Goal: Check status

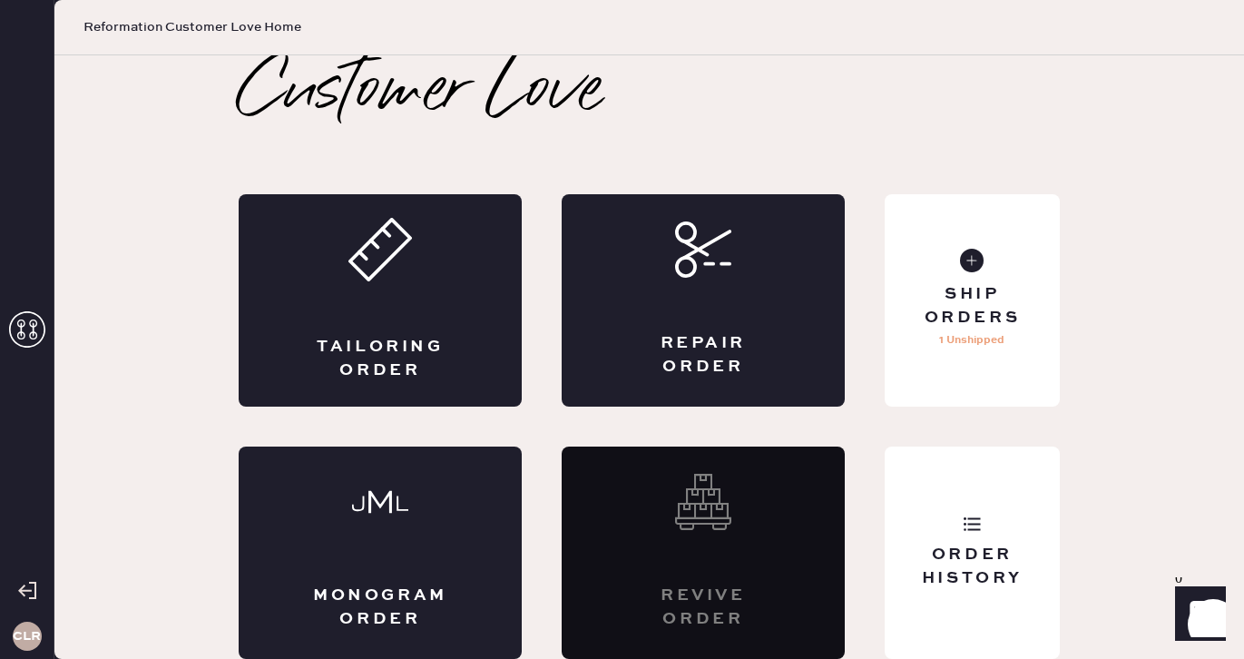
click at [24, 336] on use at bounding box center [27, 329] width 36 height 36
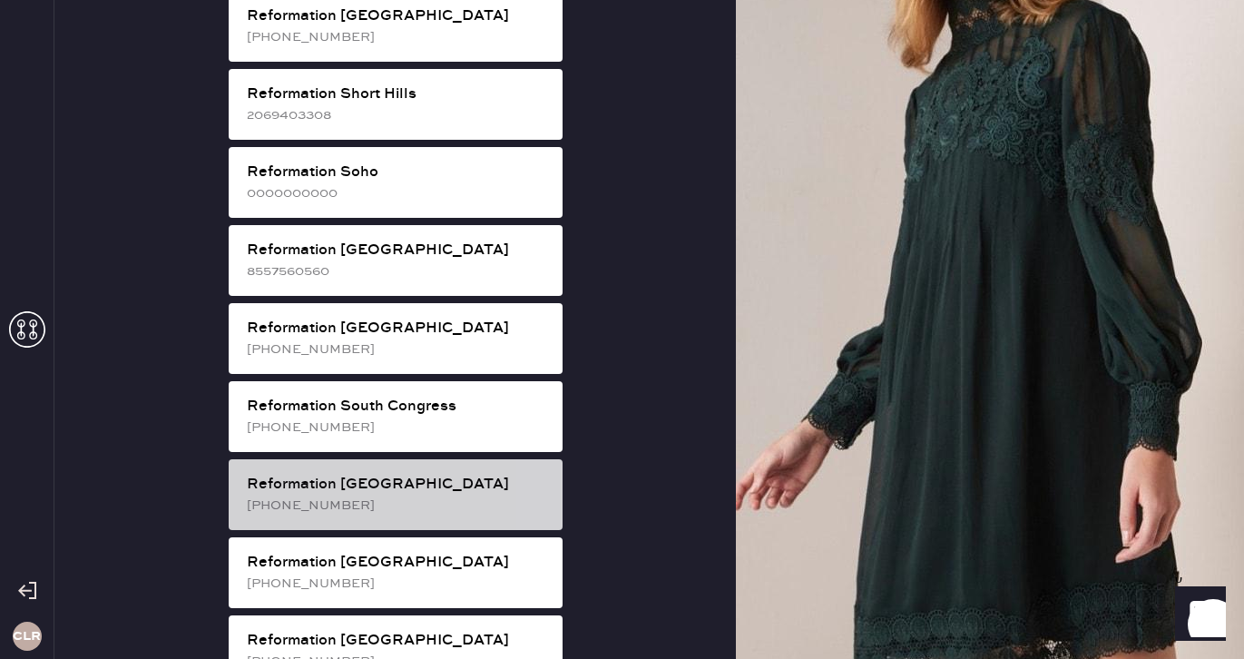
scroll to position [3339, 0]
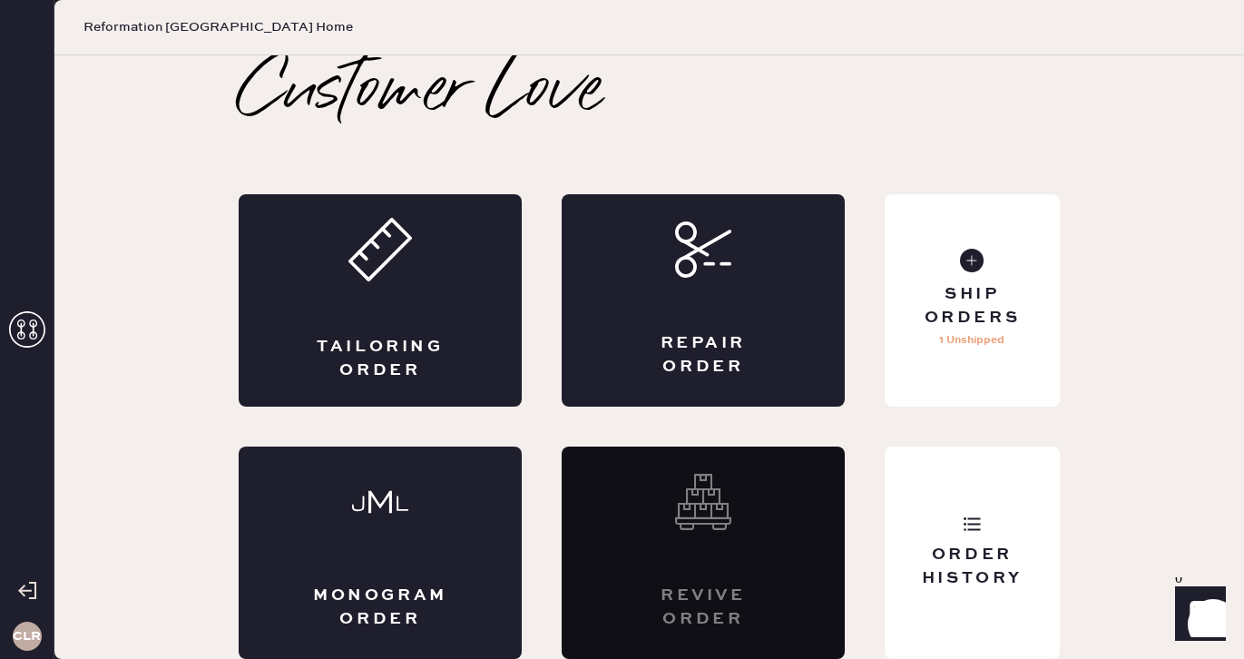
scroll to position [0, 0]
click at [990, 346] on p "No orders to ship" at bounding box center [971, 340] width 93 height 22
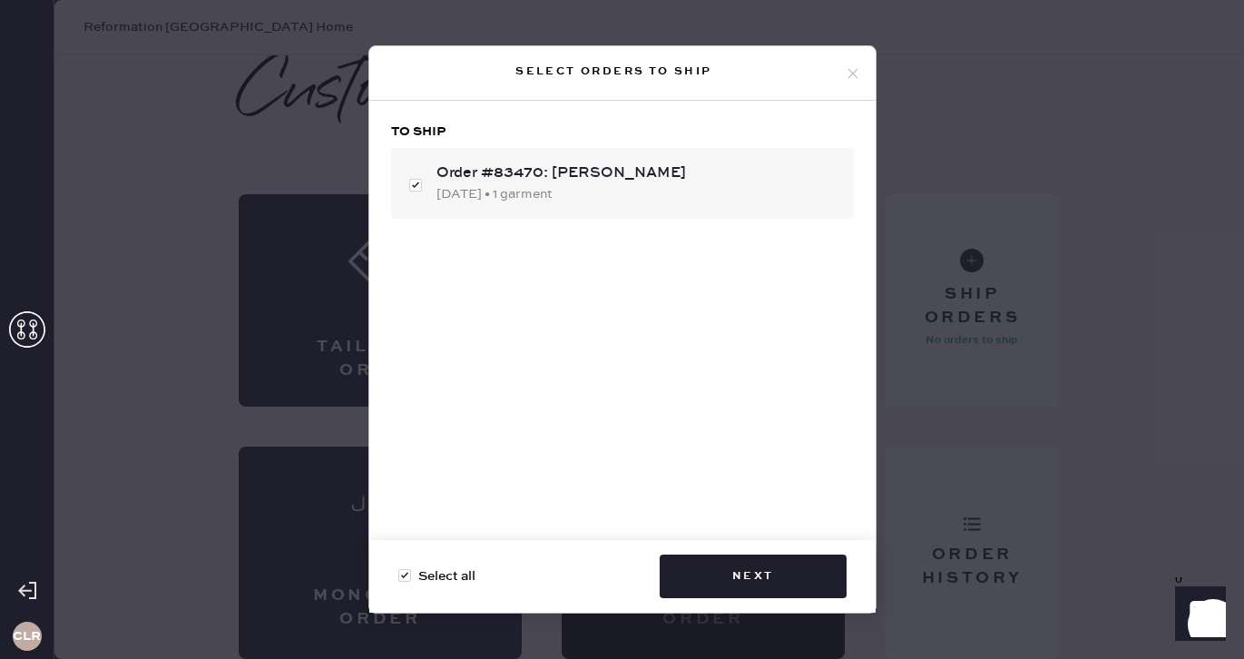
click at [851, 71] on icon at bounding box center [853, 73] width 16 height 16
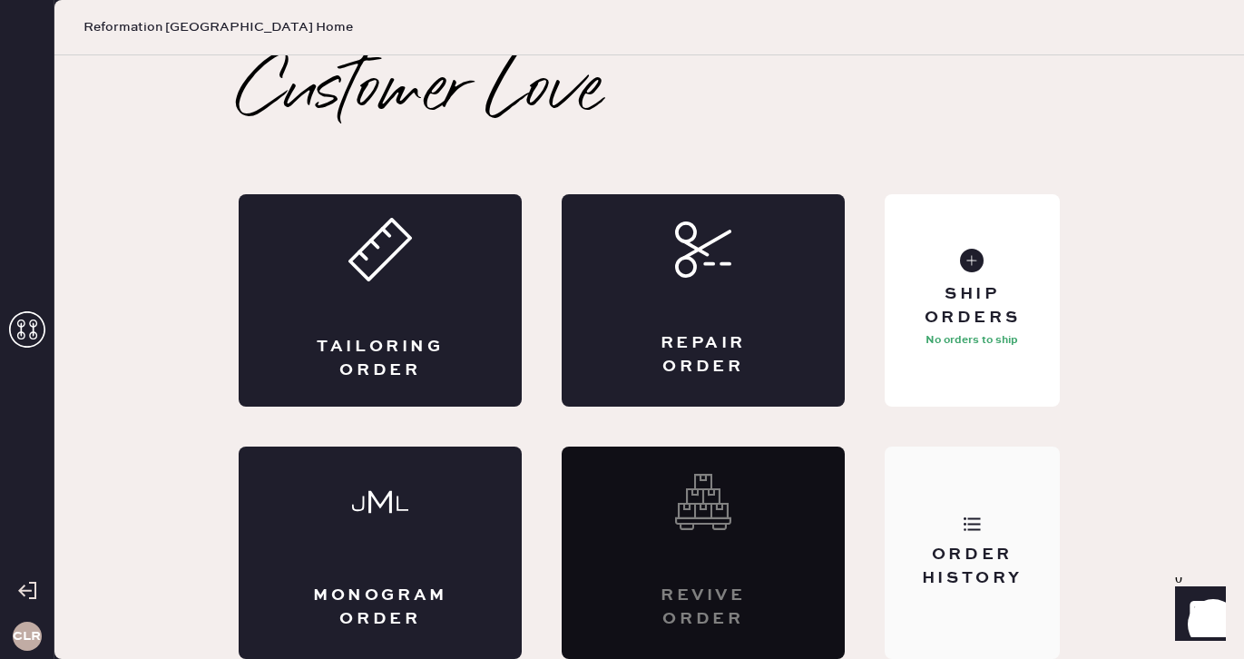
click at [1013, 644] on div "Order History" at bounding box center [972, 552] width 175 height 212
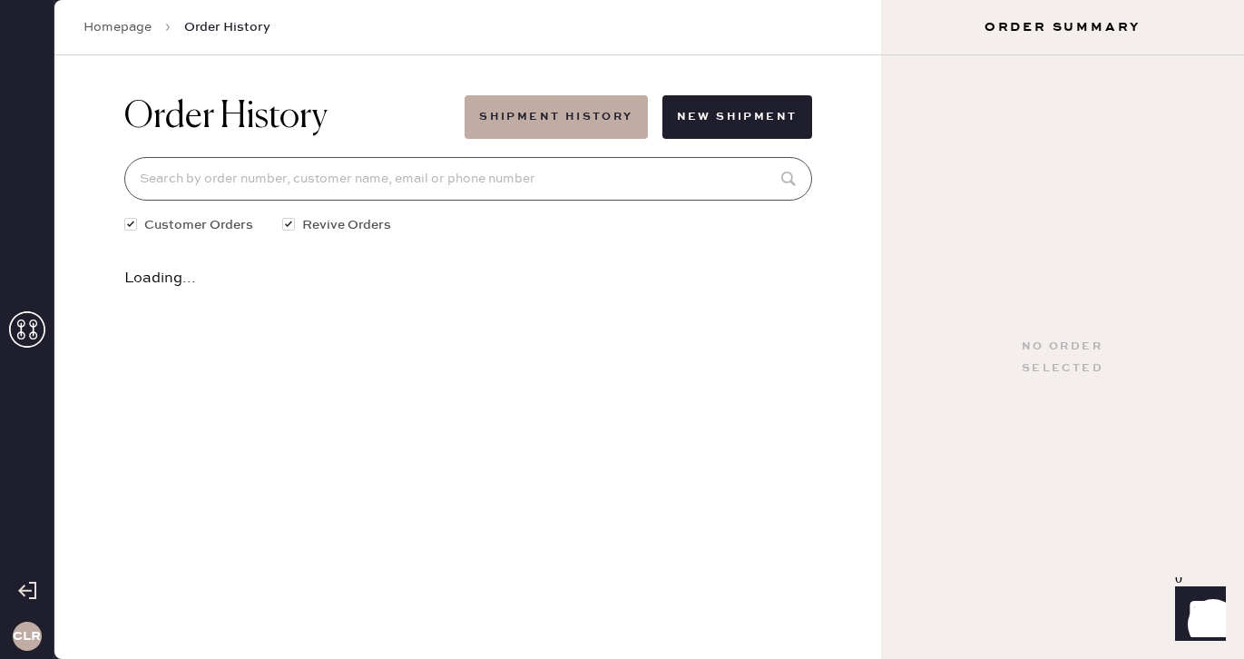
click at [504, 173] on input at bounding box center [468, 179] width 688 height 44
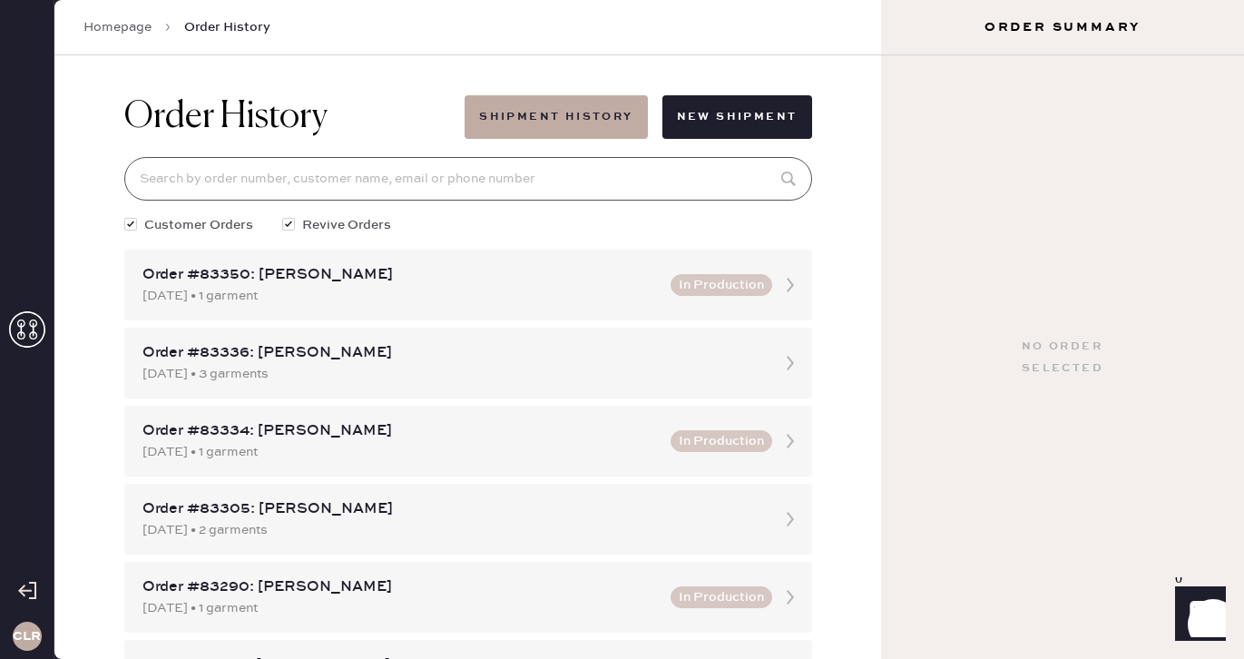
paste input "83190"
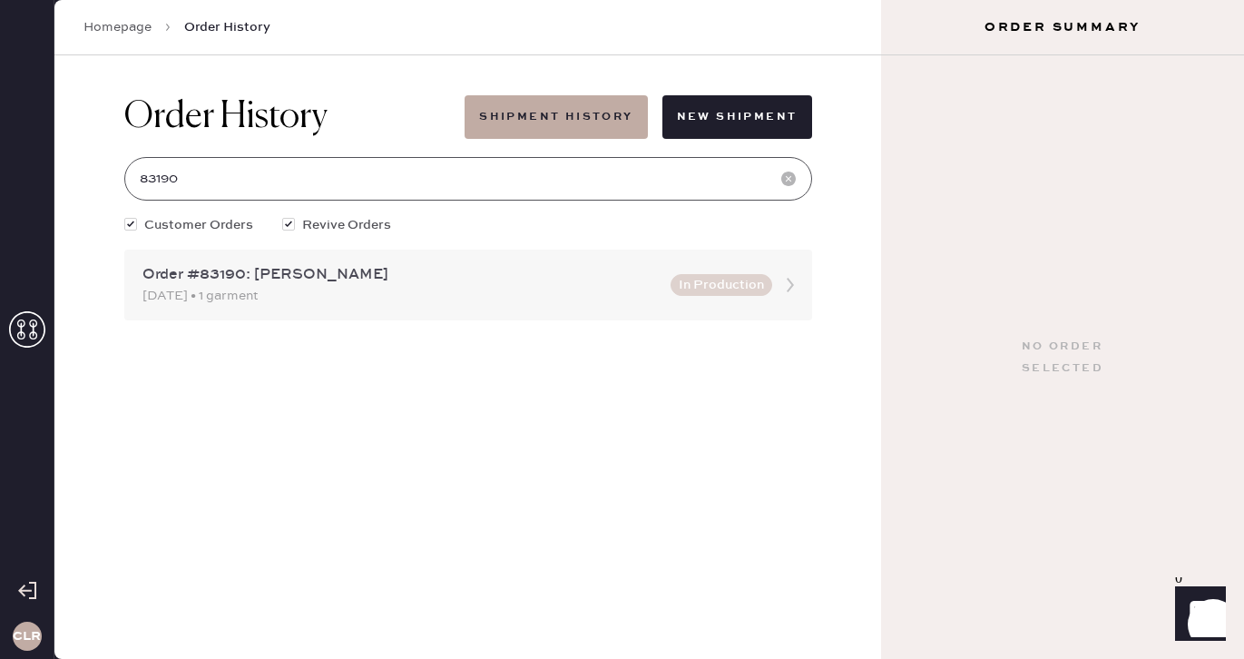
type input "83190"
click at [484, 287] on div "[DATE] • 1 garment" at bounding box center [400, 296] width 517 height 20
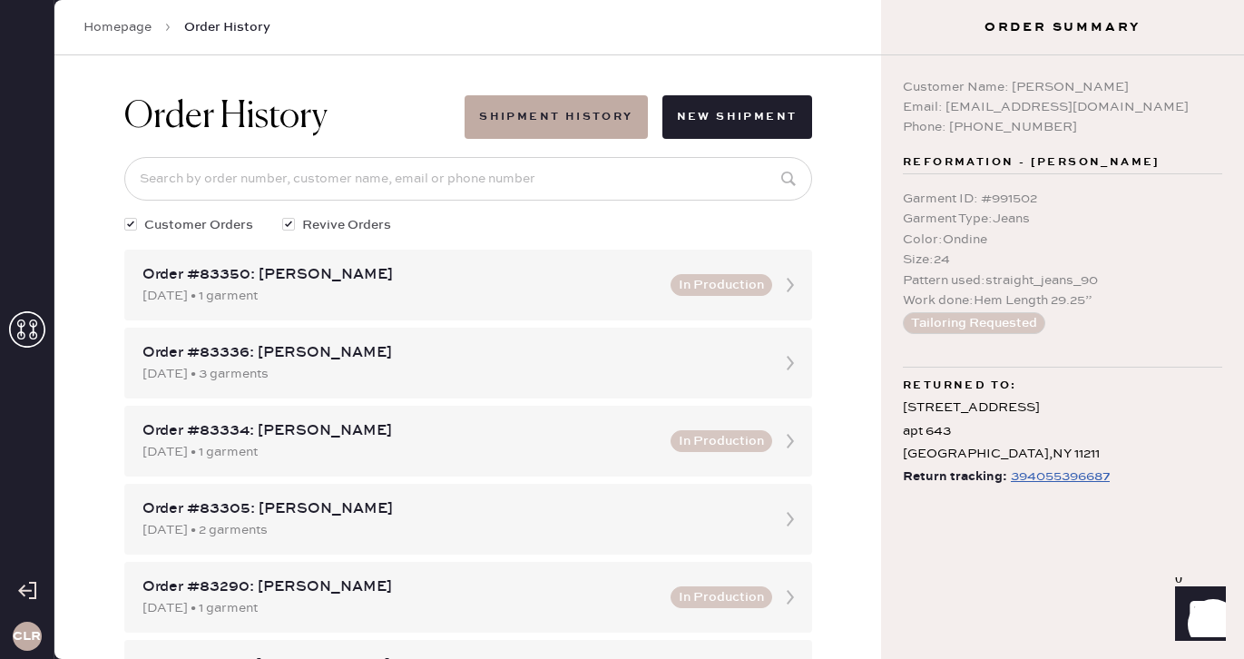
click at [1023, 474] on div "394055396687" at bounding box center [1060, 476] width 99 height 22
